Goal: Information Seeking & Learning: Learn about a topic

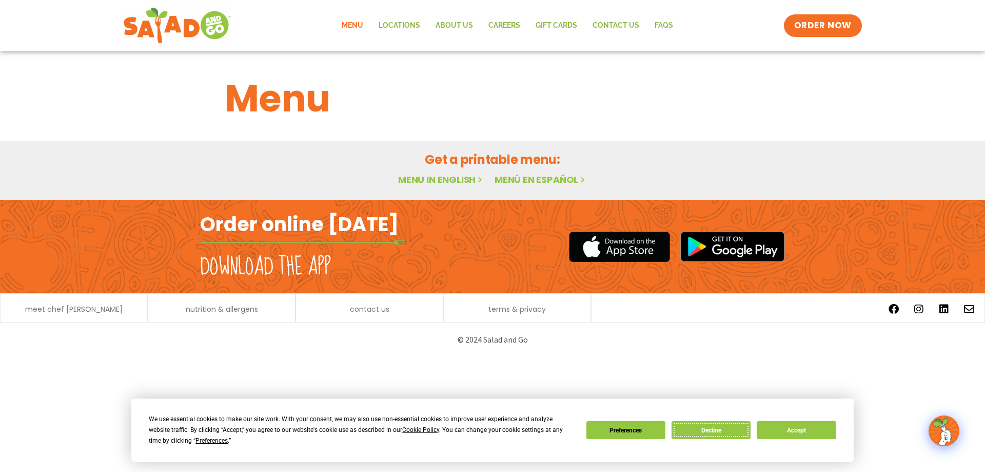
click at [710, 428] on button "Decline" at bounding box center [711, 430] width 79 height 18
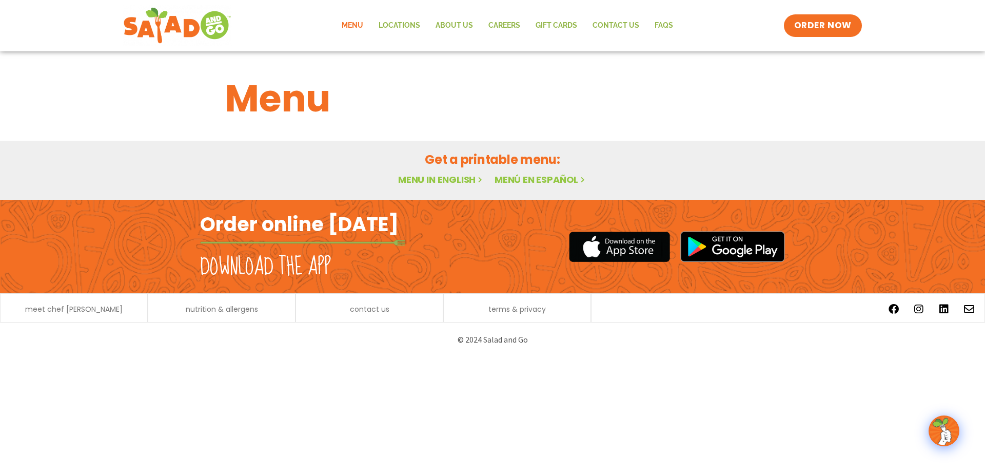
click at [425, 182] on link "Menu in English" at bounding box center [441, 179] width 86 height 13
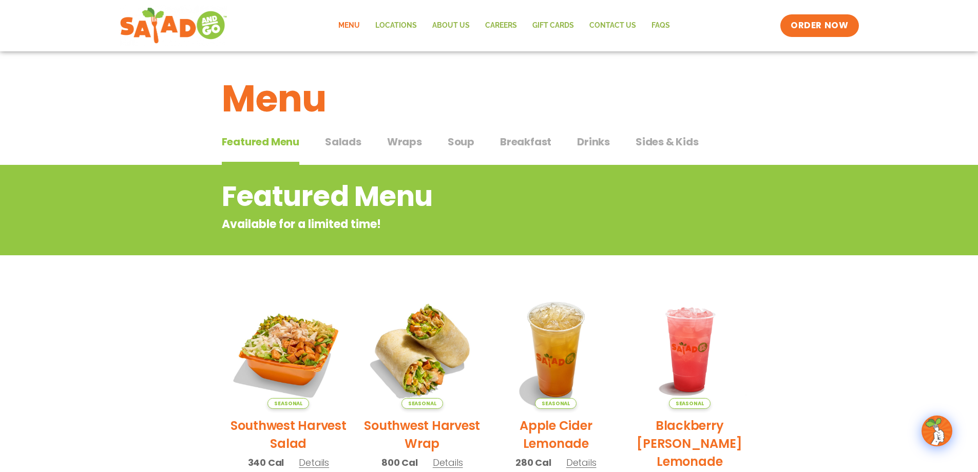
click at [340, 140] on span "Salads" at bounding box center [343, 141] width 36 height 15
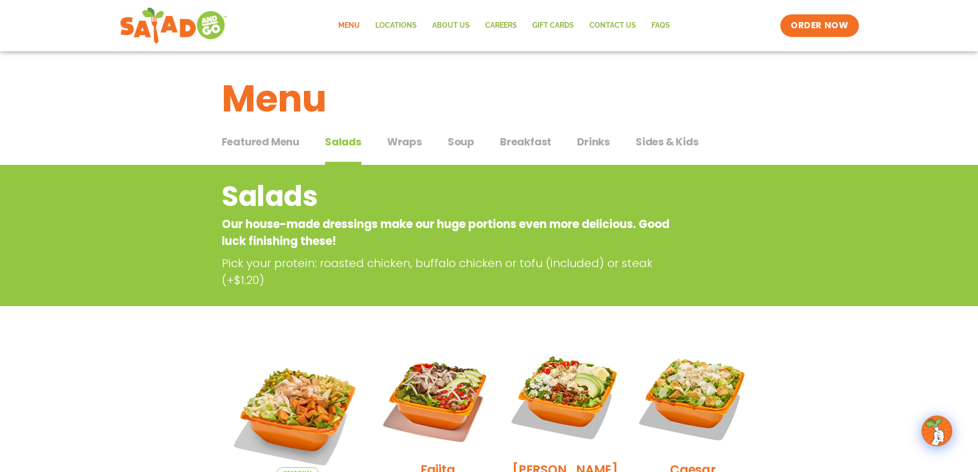
click at [410, 144] on span "Wraps" at bounding box center [404, 141] width 35 height 15
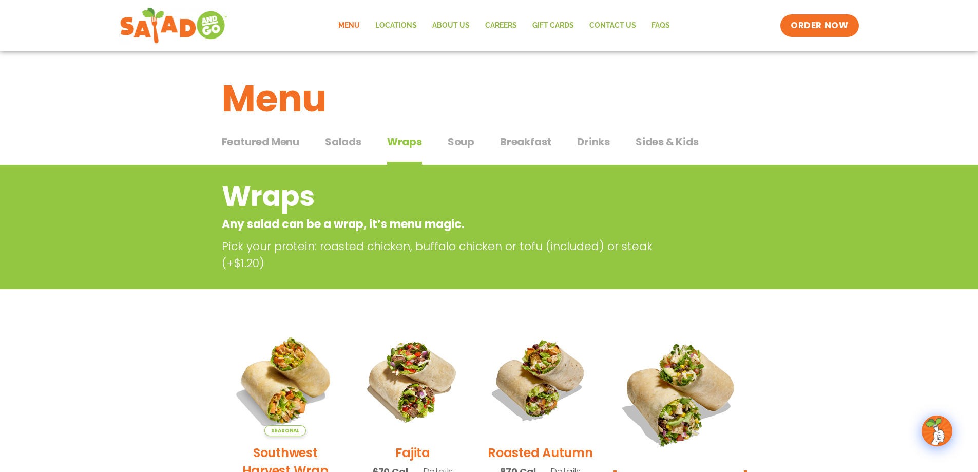
click at [456, 146] on span "Soup" at bounding box center [460, 141] width 27 height 15
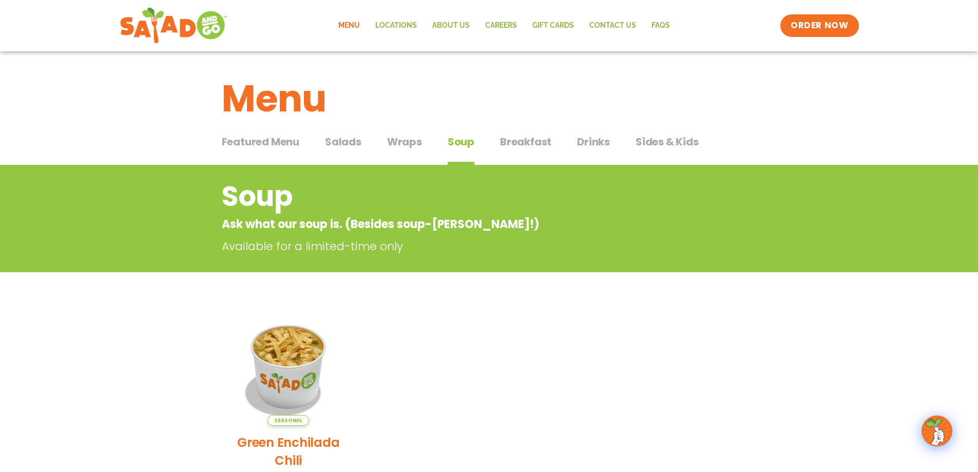
click at [501, 139] on span "Breakfast" at bounding box center [525, 141] width 51 height 15
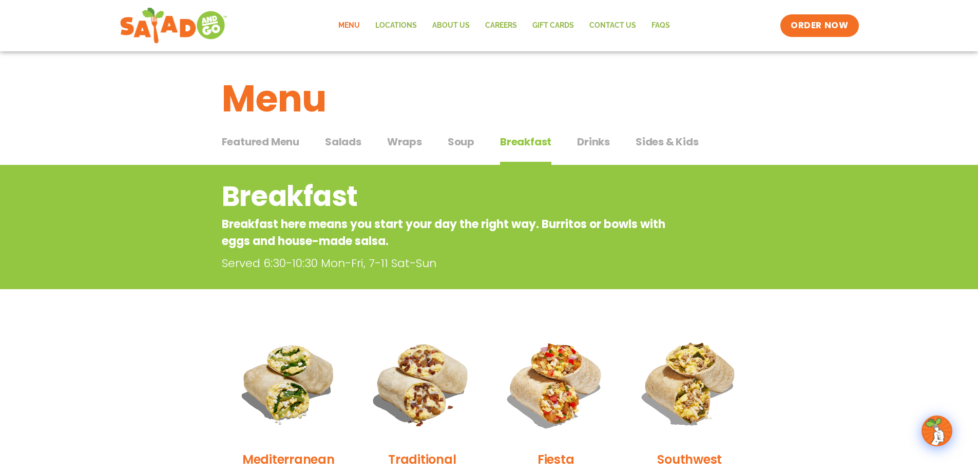
click at [593, 139] on span "Drinks" at bounding box center [593, 141] width 33 height 15
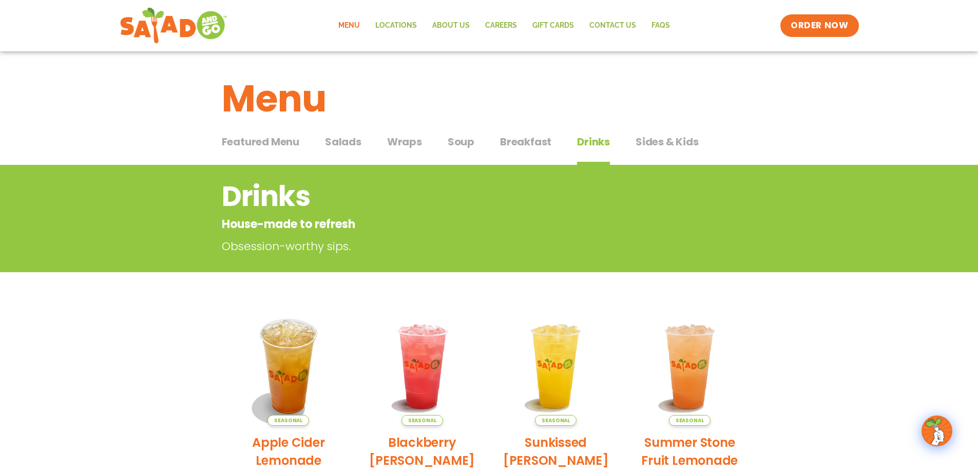
click at [644, 145] on span "Sides & Kids" at bounding box center [666, 141] width 63 height 15
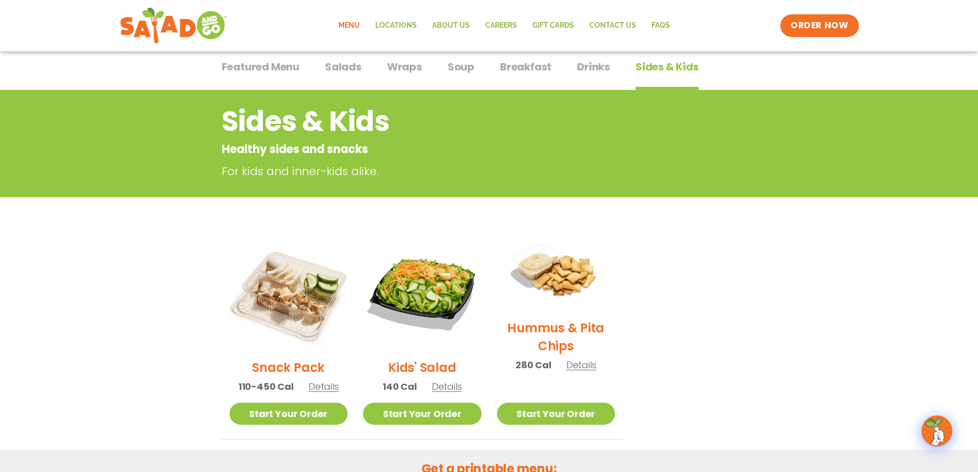
scroll to position [103, 0]
